Goal: Communication & Community: Participate in discussion

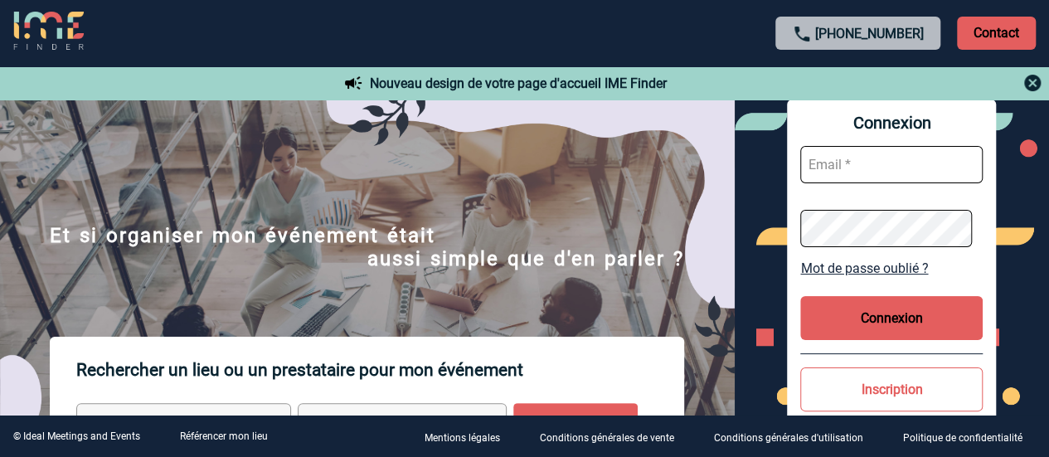
type input "sheryl.bertrand@amplifon.com"
click at [877, 307] on button "Connexion" at bounding box center [891, 318] width 182 height 44
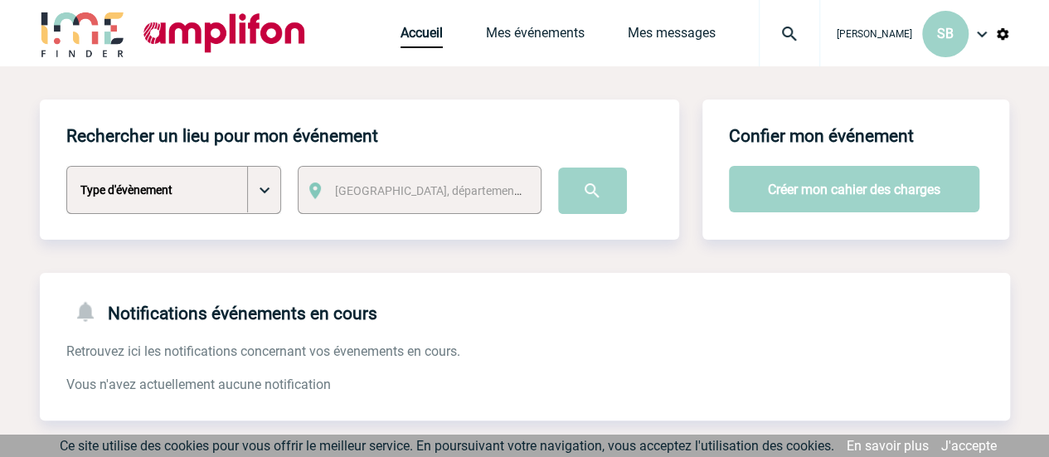
click at [529, 22] on div "Accueil Mes événements Mes messages Projet, client Projet, client" at bounding box center [609, 33] width 419 height 66
click at [527, 36] on link "Mes événements" at bounding box center [535, 36] width 99 height 23
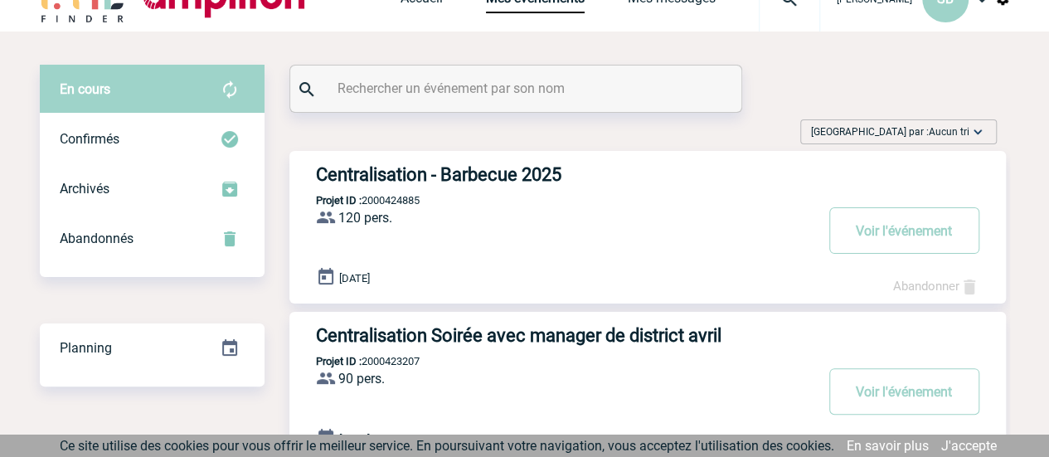
scroll to position [36, 0]
click at [492, 165] on h3 "Centralisation - Barbecue 2025" at bounding box center [564, 173] width 497 height 21
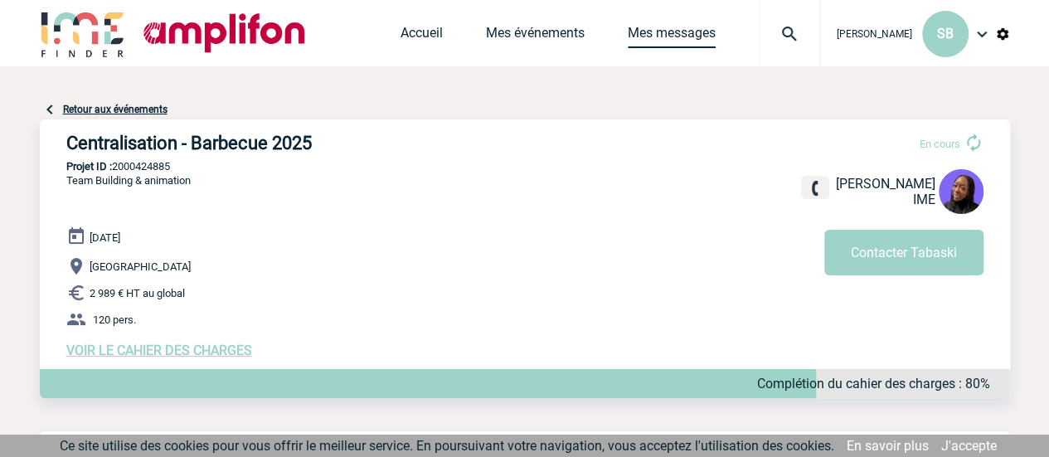
click at [638, 36] on link "Mes messages" at bounding box center [672, 36] width 88 height 23
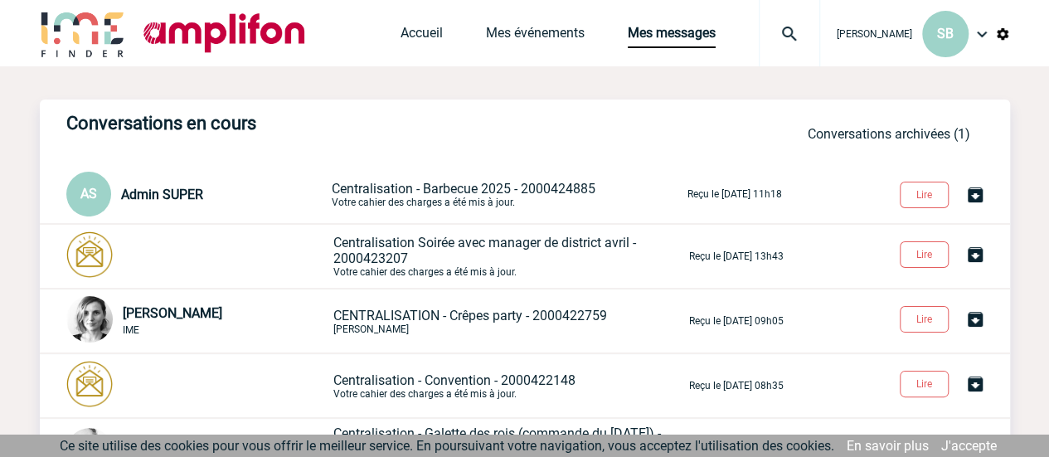
scroll to position [85, 0]
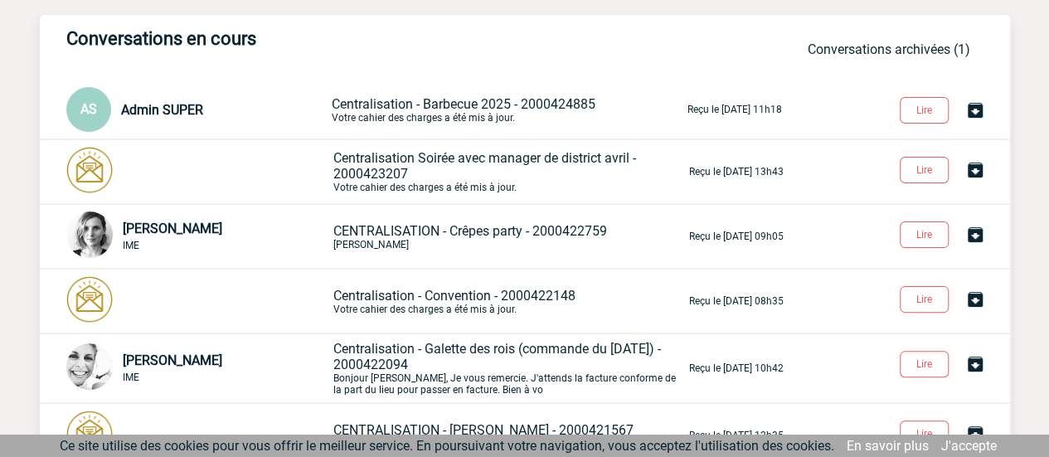
click at [445, 114] on p "Centralisation - Barbecue 2025 - 2000424885 Votre cahier des charges a été mis …" at bounding box center [508, 109] width 352 height 27
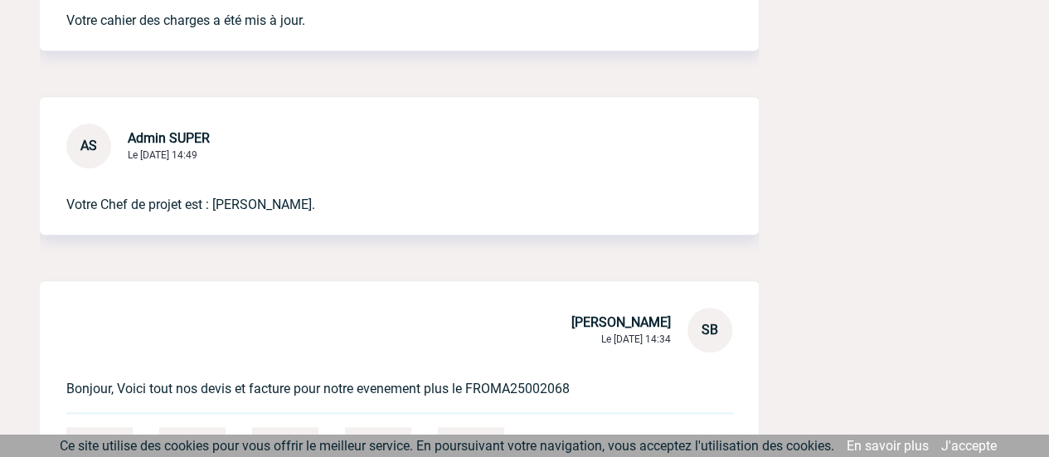
scroll to position [792, 0]
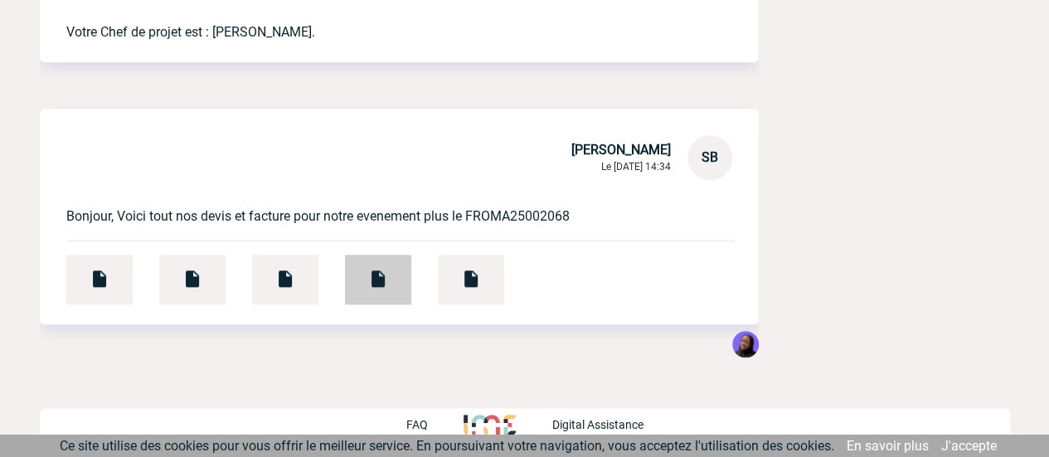
click at [378, 275] on img at bounding box center [378, 279] width 20 height 20
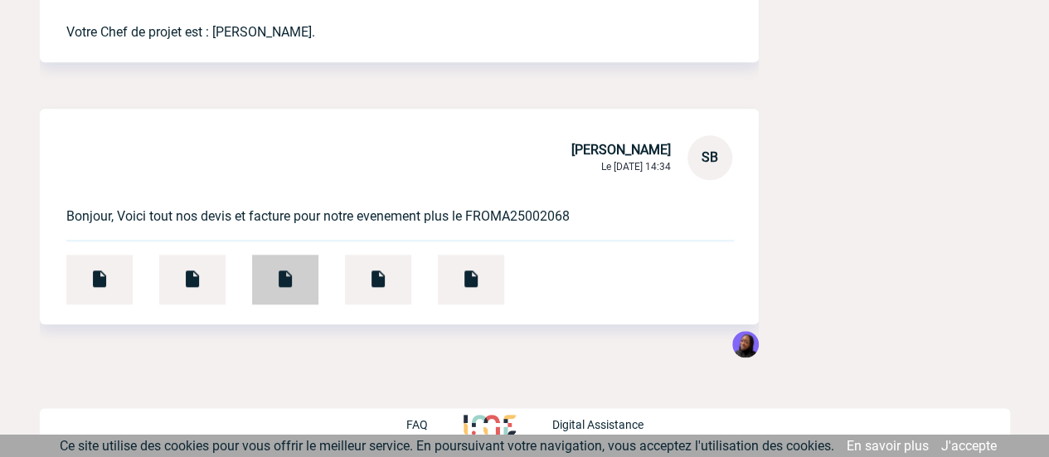
click at [297, 274] on div at bounding box center [285, 279] width 66 height 50
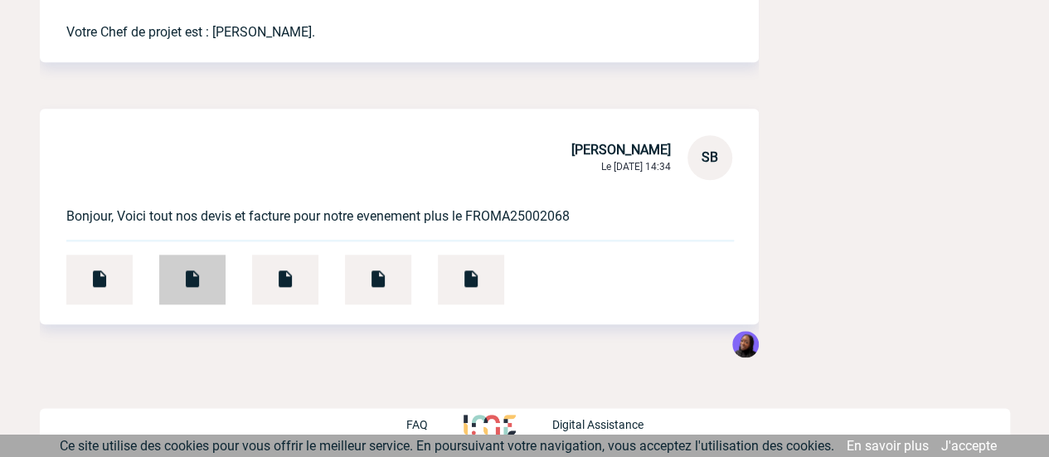
click at [198, 279] on img at bounding box center [192, 279] width 20 height 20
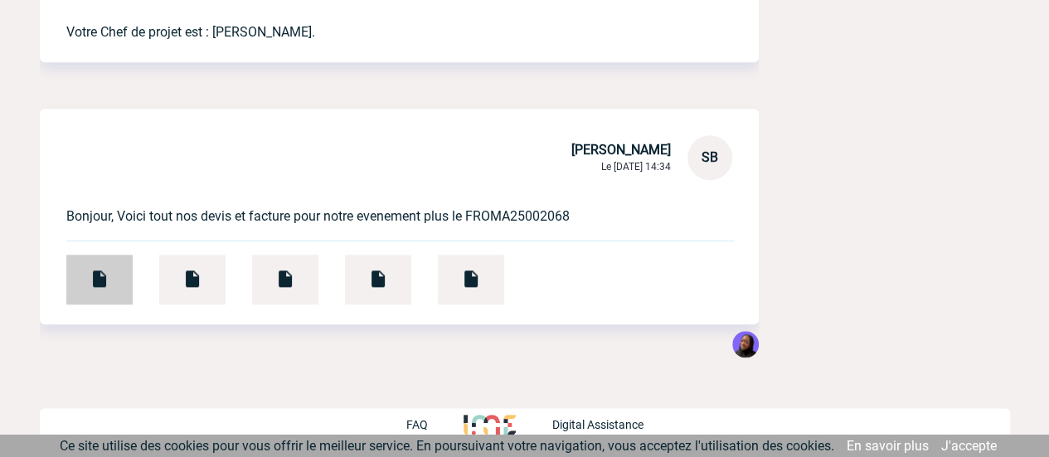
click at [112, 265] on div at bounding box center [99, 279] width 66 height 50
